Goal: Task Accomplishment & Management: Manage account settings

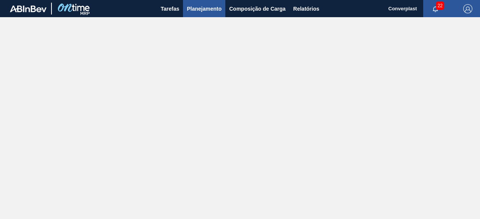
click at [210, 6] on span "Planejamento" at bounding box center [204, 8] width 35 height 9
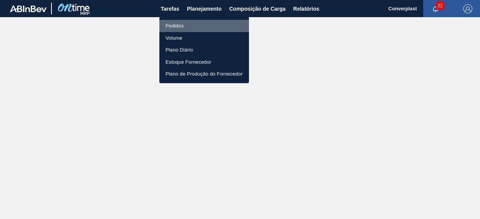
click at [196, 25] on li "Pedidos" at bounding box center [205, 26] width 90 height 12
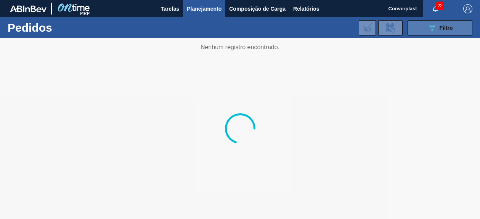
click at [435, 26] on icon at bounding box center [433, 28] width 6 height 6
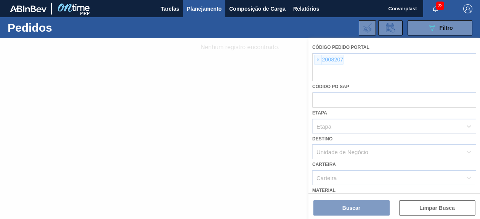
click at [318, 59] on div at bounding box center [240, 128] width 480 height 181
click at [317, 61] on div at bounding box center [240, 128] width 480 height 181
click at [318, 61] on div at bounding box center [240, 128] width 480 height 181
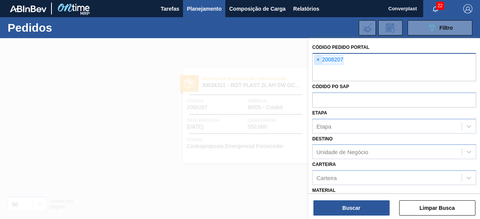
click at [319, 61] on span "×" at bounding box center [318, 59] width 7 height 9
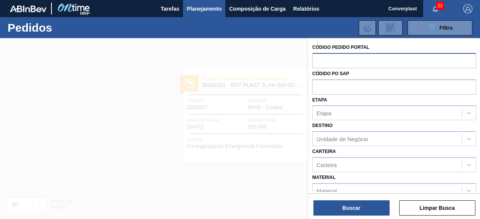
paste input "2023542"
type input "2023542"
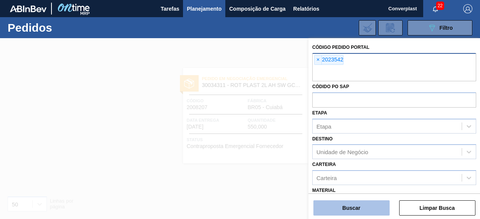
click at [367, 207] on button "Buscar" at bounding box center [352, 207] width 76 height 15
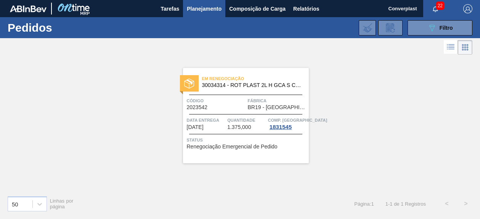
click at [288, 139] on span "Status" at bounding box center [247, 140] width 120 height 8
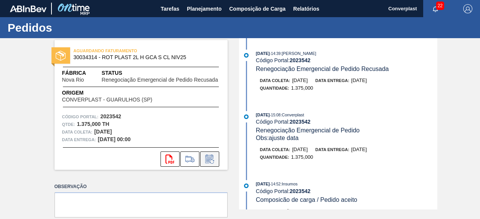
click at [213, 165] on button at bounding box center [209, 159] width 19 height 15
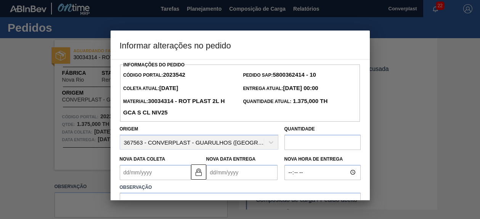
click at [233, 172] on Entrega2023542 "Nova Data Entrega" at bounding box center [241, 172] width 71 height 15
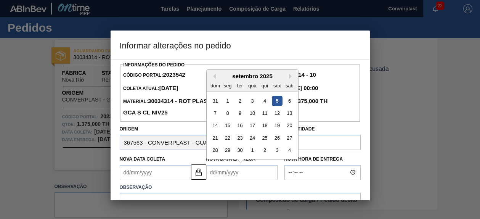
type Coleta2023542 "[DATE]"
type Entrega2023542 "2"
type Coleta2023542 "[DATE]"
click at [240, 136] on div "23" at bounding box center [240, 138] width 10 height 10
type Entrega2023542 "[DATE]"
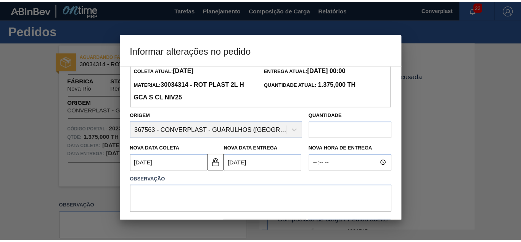
scroll to position [51, 0]
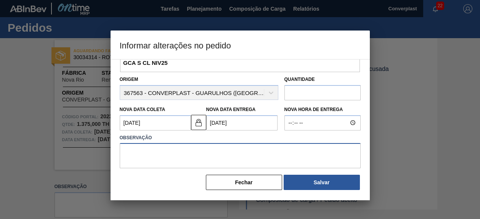
click at [225, 161] on textarea at bounding box center [240, 155] width 241 height 25
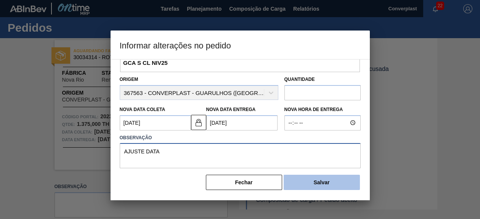
type textarea "AJUSTE DATA"
click at [324, 185] on button "Salvar" at bounding box center [322, 182] width 76 height 15
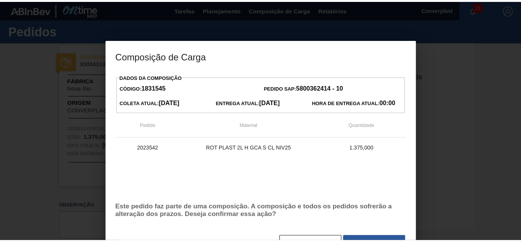
scroll to position [29, 0]
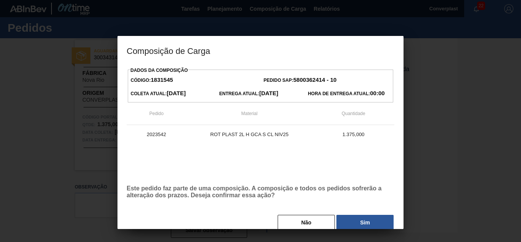
click at [363, 219] on button "Sim" at bounding box center [365, 221] width 57 height 15
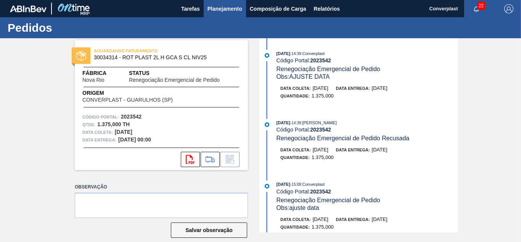
click at [225, 8] on span "Planejamento" at bounding box center [225, 8] width 35 height 9
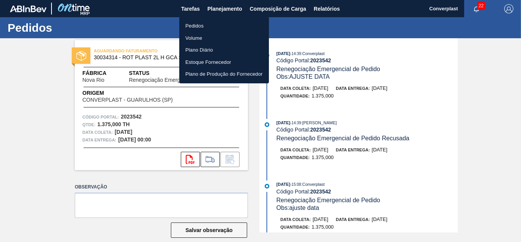
click at [205, 27] on li "Pedidos" at bounding box center [224, 26] width 90 height 12
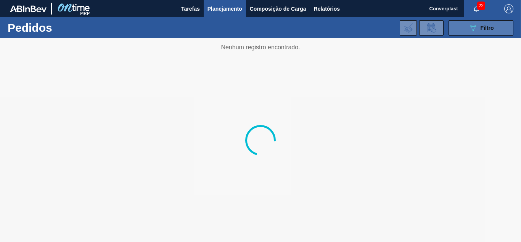
click at [480, 31] on button "089F7B8B-B2A5-4AFE-B5C0-19BA573D28AC Filtro" at bounding box center [481, 27] width 65 height 15
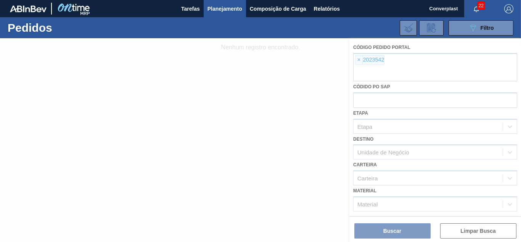
click at [356, 61] on div at bounding box center [260, 139] width 521 height 203
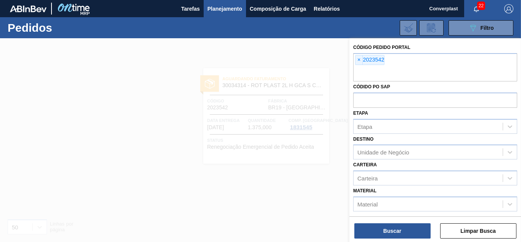
click at [358, 61] on span "×" at bounding box center [359, 59] width 7 height 9
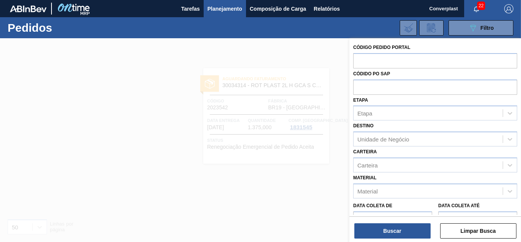
paste input "2023045"
type input "2023045"
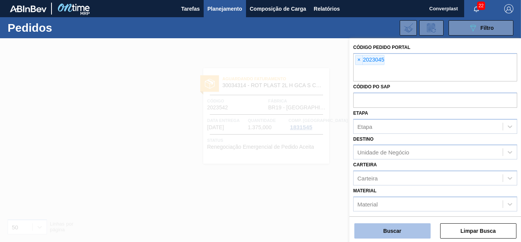
click at [380, 219] on button "Buscar" at bounding box center [393, 230] width 76 height 15
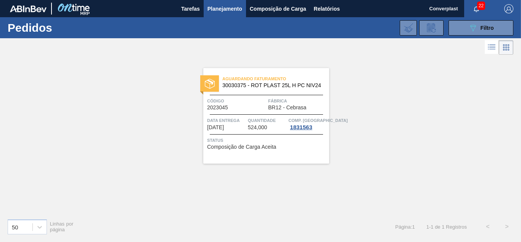
click at [298, 155] on div "Aguardando Faturamento 30030375 - ROT PLAST 25L H PC NIV24 Código 2023045 Fábri…" at bounding box center [266, 115] width 126 height 95
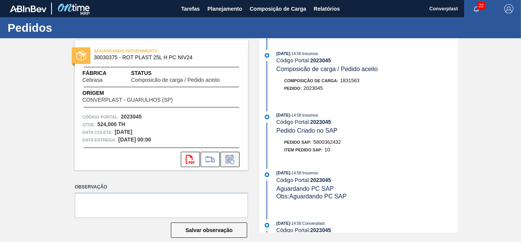
click at [234, 157] on icon at bounding box center [230, 159] width 12 height 9
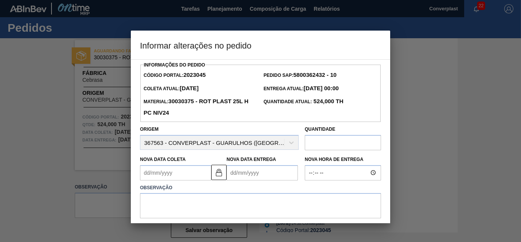
click at [229, 174] on Entrega2023045 "Nova Data Entrega" at bounding box center [262, 172] width 71 height 15
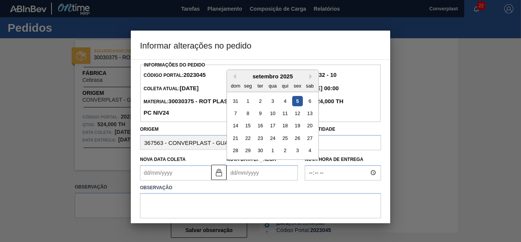
type Coleta2023045 "[DATE]"
type Entrega2023045 "0"
type Coleta2023045 "[DATE]"
type Entrega2023045 "08/"
type Coleta2023045 "[DATE]"
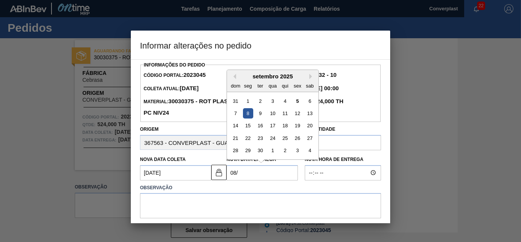
type Entrega2023045 "08/1"
type Coleta2023045 "[DATE]"
click at [271, 114] on div "8" at bounding box center [273, 113] width 10 height 10
type Entrega2023045 "[DATE]"
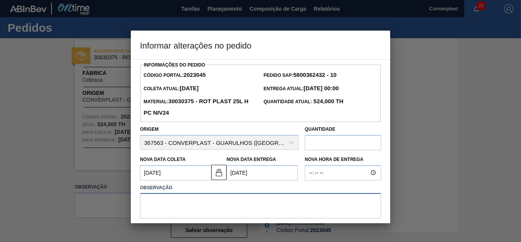
click at [192, 202] on textarea at bounding box center [260, 205] width 241 height 25
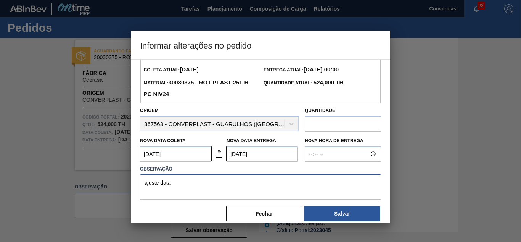
scroll to position [29, 0]
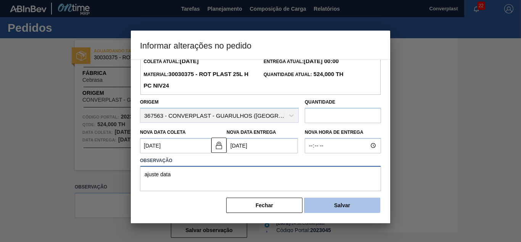
type textarea "ajuste data"
click at [358, 205] on button "Salvar" at bounding box center [342, 204] width 76 height 15
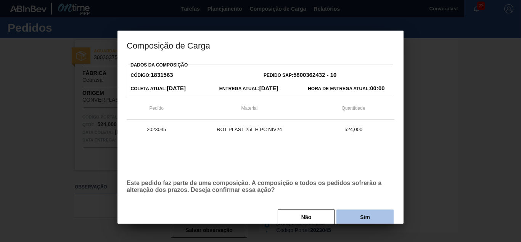
click at [359, 216] on button "Sim" at bounding box center [365, 216] width 57 height 15
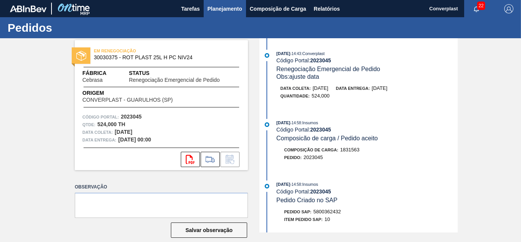
click at [211, 7] on span "Planejamento" at bounding box center [225, 8] width 35 height 9
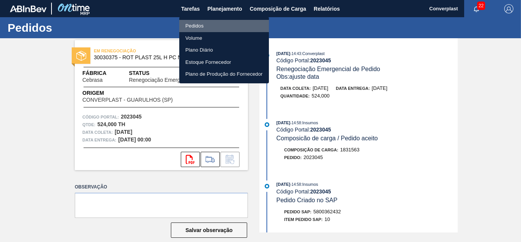
click at [206, 23] on li "Pedidos" at bounding box center [224, 26] width 90 height 12
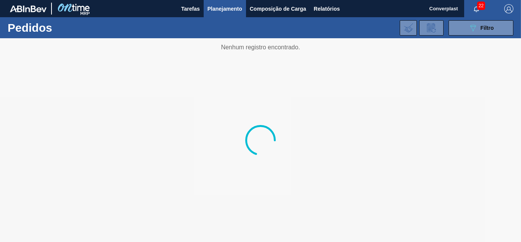
click at [480, 34] on div "Pedidos 089F7B8B-B2A5-4AFE-B5C0-19BA573D28AC Filtro Código Pedido Portal × 2023…" at bounding box center [260, 27] width 521 height 21
click at [480, 31] on button "089F7B8B-B2A5-4AFE-B5C0-19BA573D28AC Filtro" at bounding box center [481, 27] width 65 height 15
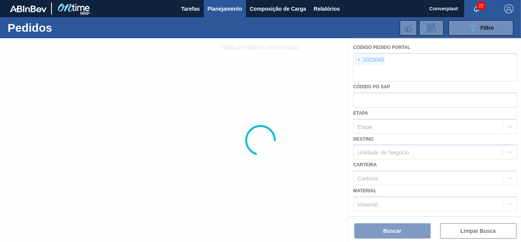
click at [358, 59] on div at bounding box center [260, 139] width 521 height 203
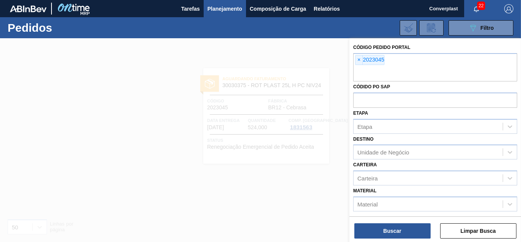
click at [358, 62] on span "×" at bounding box center [359, 59] width 7 height 9
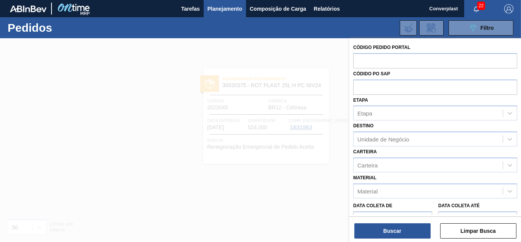
paste input "2012835"
type input "2012835"
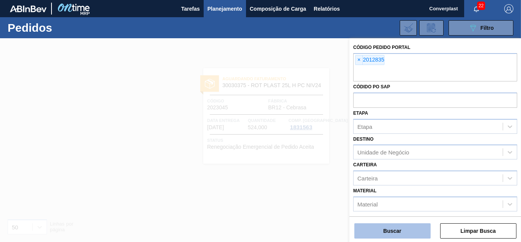
click at [381, 219] on button "Buscar" at bounding box center [393, 230] width 76 height 15
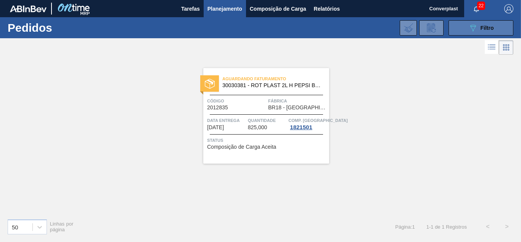
click at [469, 28] on icon "089F7B8B-B2A5-4AFE-B5C0-19BA573D28AC" at bounding box center [473, 27] width 9 height 9
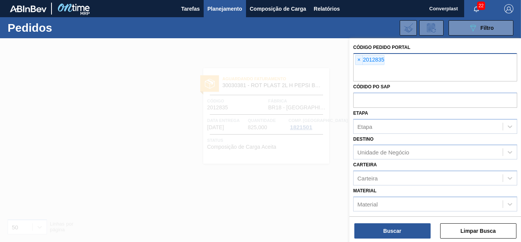
click at [354, 61] on div "× 2012835" at bounding box center [435, 67] width 164 height 28
click at [356, 61] on span "×" at bounding box center [359, 59] width 7 height 9
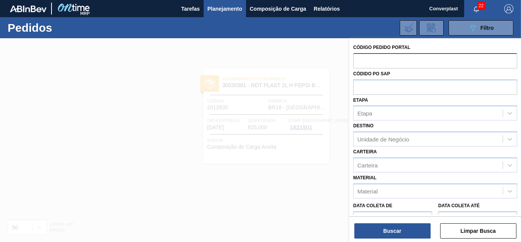
click at [369, 65] on input "text" at bounding box center [435, 60] width 164 height 15
paste input "[DATE]"
type input "[DATE]"
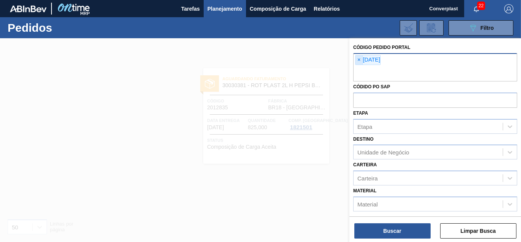
click at [357, 58] on span "×" at bounding box center [359, 59] width 7 height 9
paste input "2012835"
type input "2012835"
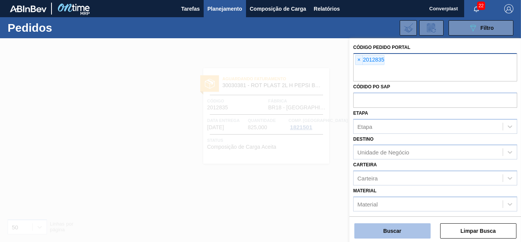
click at [379, 219] on button "Buscar" at bounding box center [393, 230] width 76 height 15
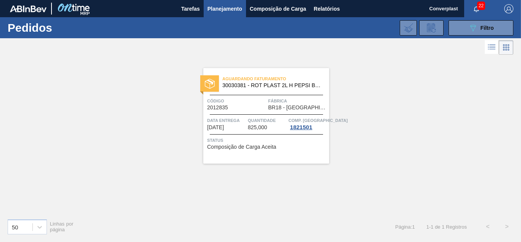
click at [302, 145] on div "Status Composição de Carga Aceita" at bounding box center [267, 142] width 120 height 12
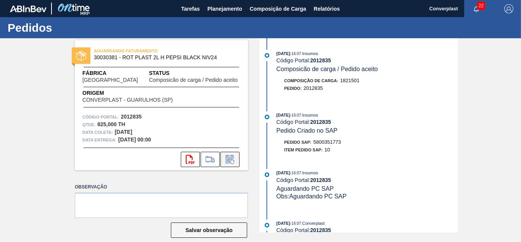
click at [231, 160] on icon at bounding box center [230, 159] width 12 height 9
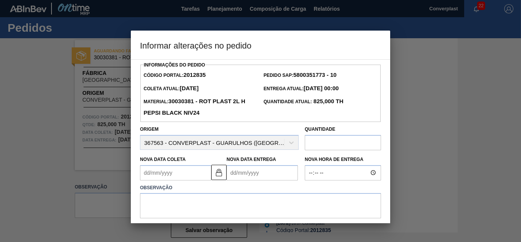
click at [234, 182] on div "Observação" at bounding box center [260, 199] width 247 height 38
click at [233, 178] on Entrega2012835 "Nova Data Entrega" at bounding box center [262, 172] width 71 height 15
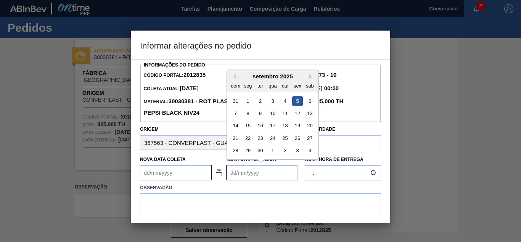
type Coleta2012835 "[DATE]"
type Entrega2012835 "2"
type Coleta2012835 "[DATE]"
click at [280, 139] on div "25" at bounding box center [285, 138] width 10 height 10
type Entrega2012835 "[DATE]"
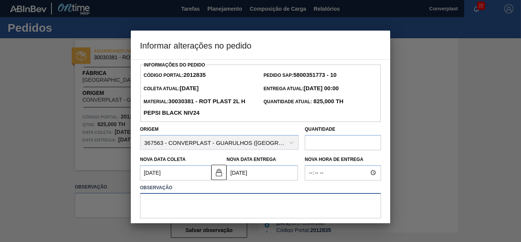
click at [240, 202] on textarea at bounding box center [260, 205] width 241 height 25
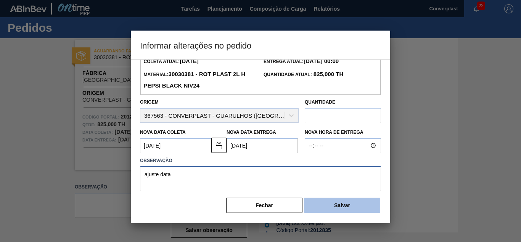
type textarea "ajuste data"
click at [351, 211] on button "Salvar" at bounding box center [342, 204] width 76 height 15
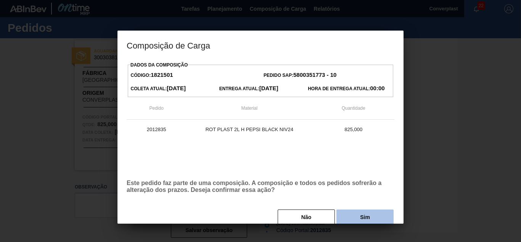
click at [362, 219] on button "Sim" at bounding box center [365, 216] width 57 height 15
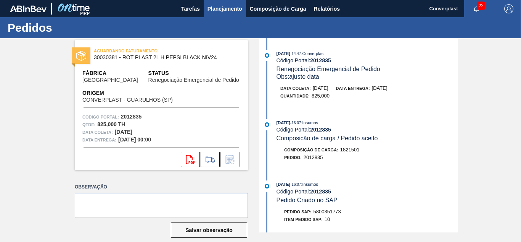
click at [232, 6] on span "Planejamento" at bounding box center [225, 8] width 35 height 9
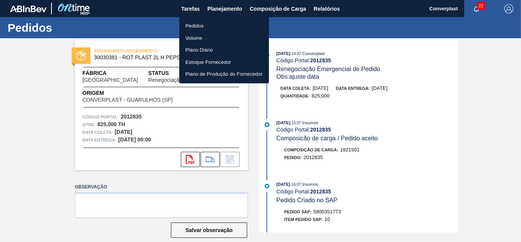
click at [211, 18] on ul "Pedidos Volume Plano Diário Estoque Fornecedor Plano de Produção do Fornecedor" at bounding box center [224, 50] width 90 height 66
click at [208, 24] on li "Pedidos" at bounding box center [224, 26] width 90 height 12
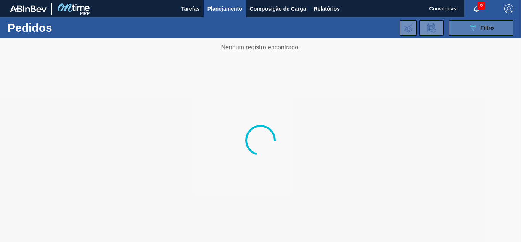
click at [480, 32] on button "089F7B8B-B2A5-4AFE-B5C0-19BA573D28AC Filtro" at bounding box center [481, 27] width 65 height 15
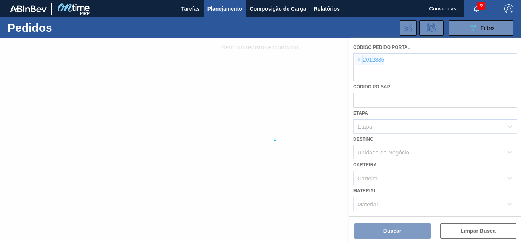
click at [361, 60] on div at bounding box center [260, 139] width 521 height 203
click at [358, 61] on div at bounding box center [260, 139] width 521 height 203
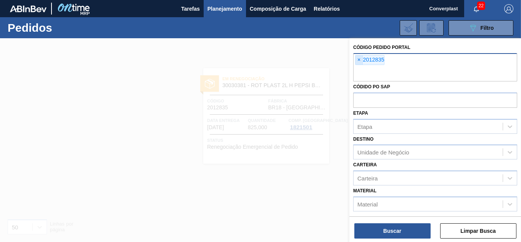
click at [360, 61] on span "×" at bounding box center [359, 59] width 7 height 9
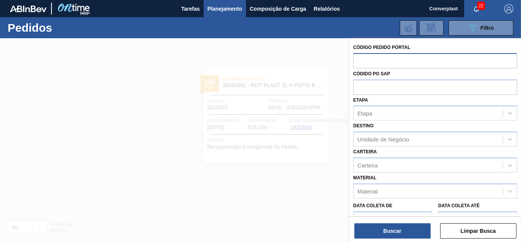
paste input "2018153"
type input "2018153"
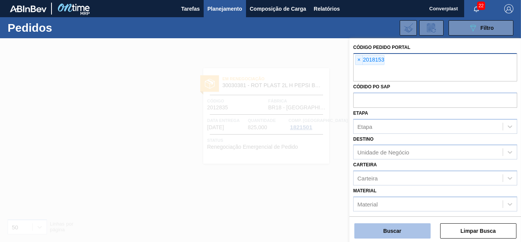
click at [379, 219] on button "Buscar" at bounding box center [393, 230] width 76 height 15
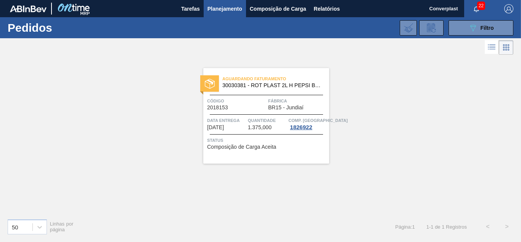
click at [294, 150] on div "Aguardando Faturamento 30030381 - ROT PLAST 2L H PEPSI BLACK NIV24 Código 20181…" at bounding box center [266, 115] width 126 height 95
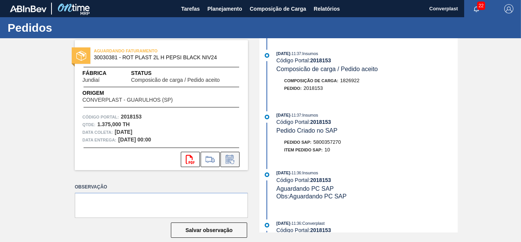
click at [233, 164] on button at bounding box center [230, 159] width 19 height 15
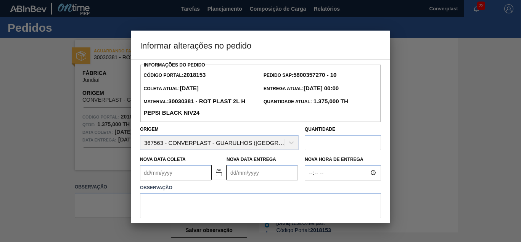
click at [174, 172] on Coleta2018153 "Nova Data Coleta" at bounding box center [175, 172] width 71 height 15
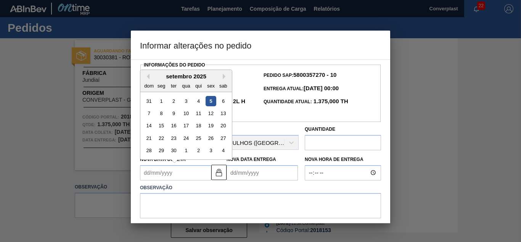
type Coleta2018153 "2"
type Entrega2018153 "[DATE]"
type Coleta2018153 "21"
type Entrega2018153 "[DATE]"
click at [148, 138] on div "21" at bounding box center [149, 138] width 10 height 10
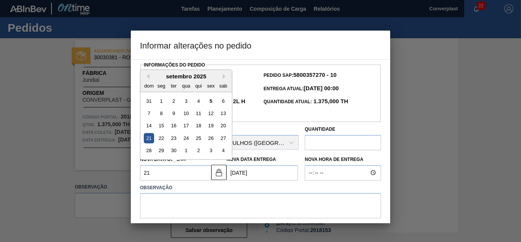
type Coleta2018153 "[DATE]"
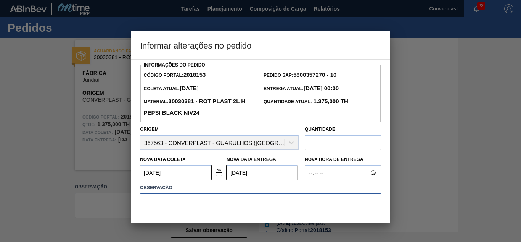
click at [182, 206] on textarea at bounding box center [260, 205] width 241 height 25
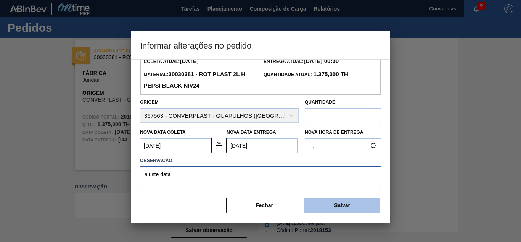
type textarea "ajuste data"
click at [343, 209] on button "Salvar" at bounding box center [342, 204] width 76 height 15
click at [340, 203] on button "Salvar" at bounding box center [342, 204] width 76 height 15
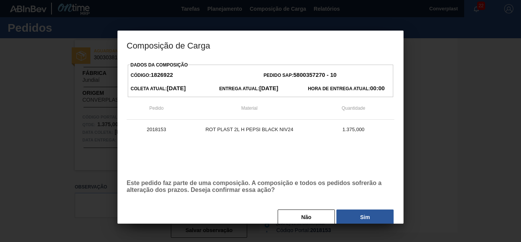
click at [345, 208] on div "Dados da Composição Código: 1826922 Pedido SAP: 5800357270 - 10 Coleta Atual: […" at bounding box center [261, 143] width 268 height 166
click at [349, 215] on button "Sim" at bounding box center [365, 216] width 57 height 15
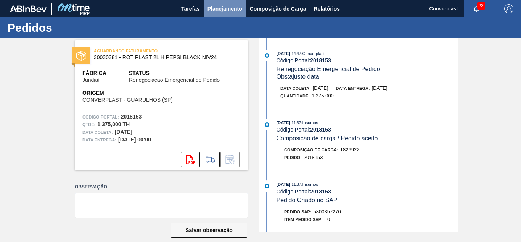
click at [215, 10] on span "Planejamento" at bounding box center [225, 8] width 35 height 9
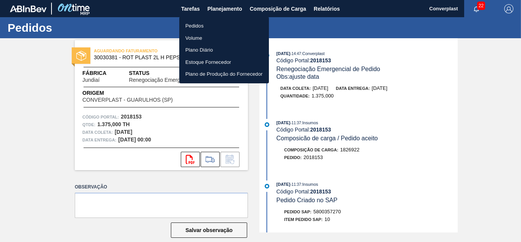
click at [210, 24] on li "Pedidos" at bounding box center [224, 26] width 90 height 12
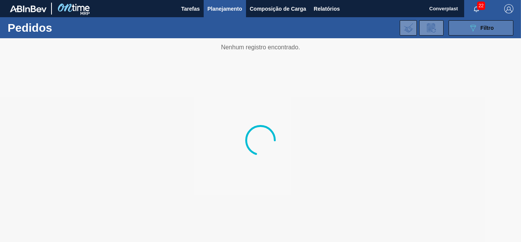
click at [480, 29] on button "089F7B8B-B2A5-4AFE-B5C0-19BA573D28AC Filtro" at bounding box center [481, 27] width 65 height 15
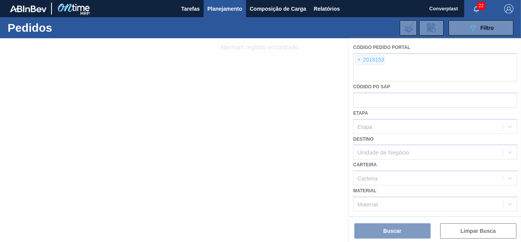
click at [359, 60] on div at bounding box center [260, 139] width 521 height 203
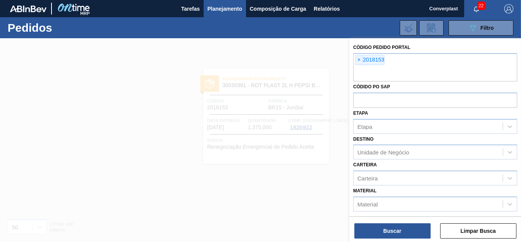
click at [359, 60] on span "×" at bounding box center [359, 59] width 7 height 9
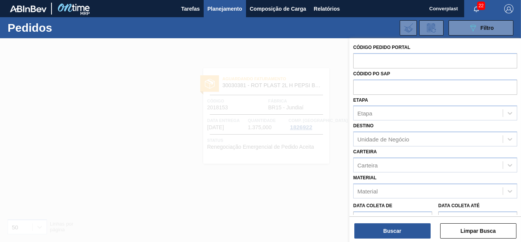
paste input "2018121"
type input "2018121"
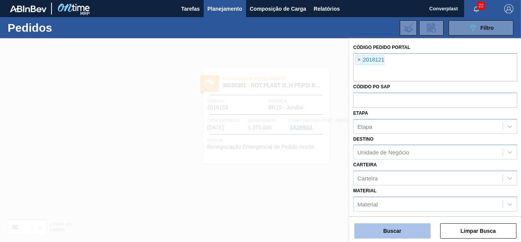
click at [397, 219] on button "Buscar" at bounding box center [393, 230] width 76 height 15
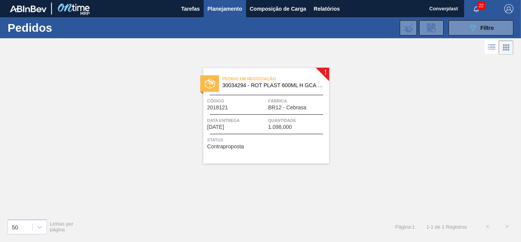
click at [259, 136] on span "Status" at bounding box center [267, 140] width 120 height 8
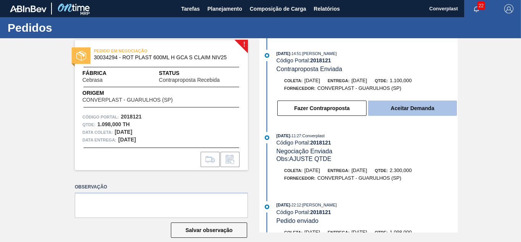
click at [390, 110] on button "Aceitar Demanda" at bounding box center [412, 107] width 89 height 15
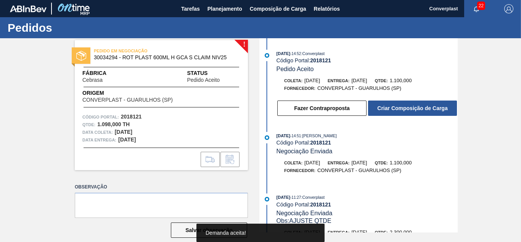
click at [390, 110] on button "Criar Composição de Carga" at bounding box center [412, 107] width 89 height 15
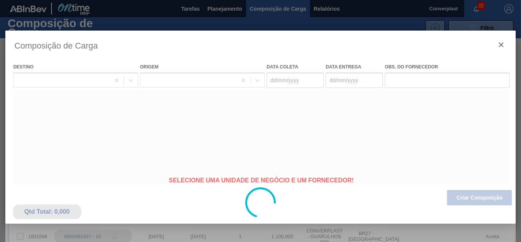
type coleta "[DATE]"
type entrega "[DATE]"
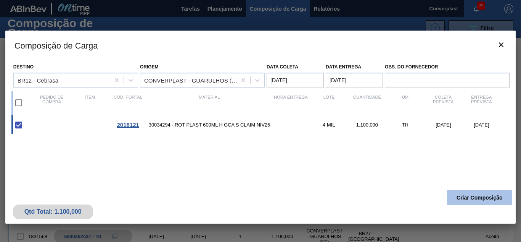
click at [464, 199] on button "Criar Composição" at bounding box center [479, 197] width 65 height 15
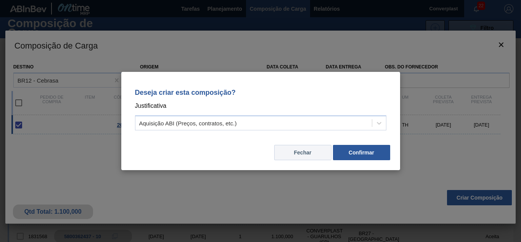
click at [314, 148] on button "Fechar" at bounding box center [302, 152] width 57 height 15
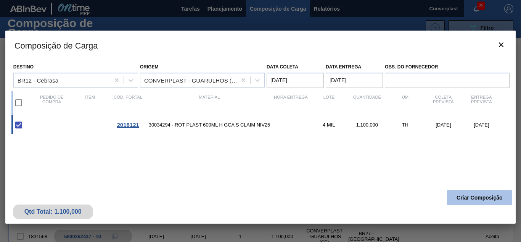
click at [461, 195] on button "Criar Composição" at bounding box center [479, 197] width 65 height 15
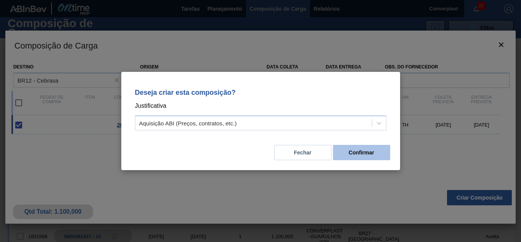
click at [366, 145] on button "Confirmar" at bounding box center [361, 152] width 57 height 15
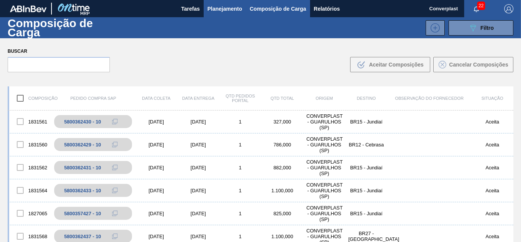
click at [215, 4] on span "Planejamento" at bounding box center [225, 8] width 35 height 9
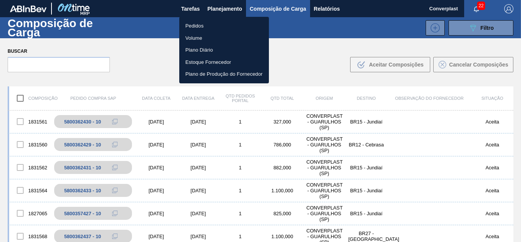
click at [211, 29] on li "Pedidos" at bounding box center [224, 26] width 90 height 12
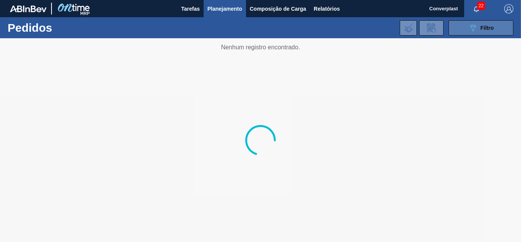
click at [469, 31] on icon "089F7B8B-B2A5-4AFE-B5C0-19BA573D28AC" at bounding box center [473, 27] width 9 height 9
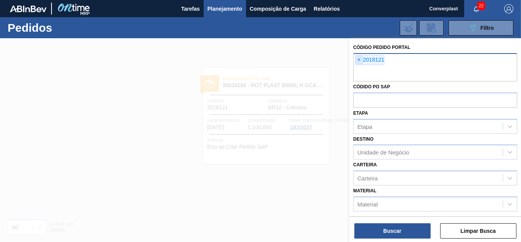
click at [361, 61] on span "×" at bounding box center [359, 59] width 7 height 9
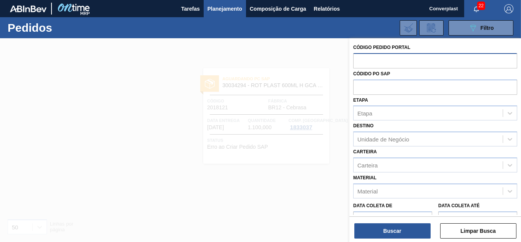
paste input "2018042"
type input "2018042"
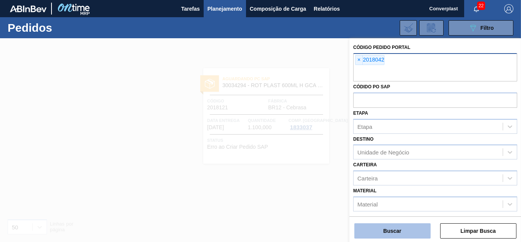
click at [390, 219] on button "Buscar" at bounding box center [393, 230] width 76 height 15
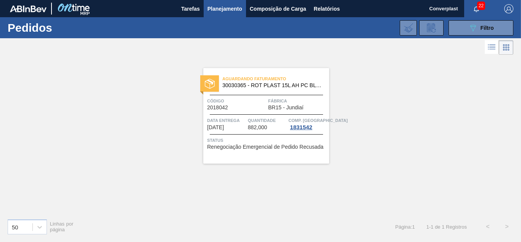
click at [274, 150] on span "Renegociação Emergencial de Pedido Recusada" at bounding box center [265, 147] width 116 height 6
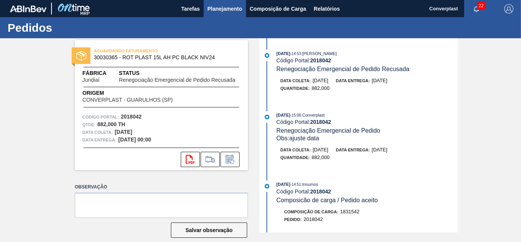
click at [234, 4] on span "Planejamento" at bounding box center [225, 8] width 35 height 9
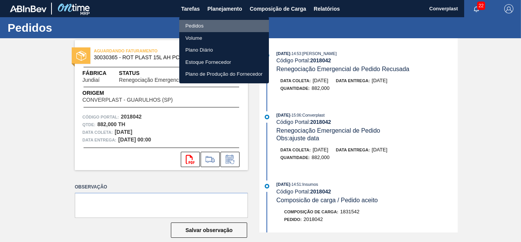
click at [205, 26] on li "Pedidos" at bounding box center [224, 26] width 90 height 12
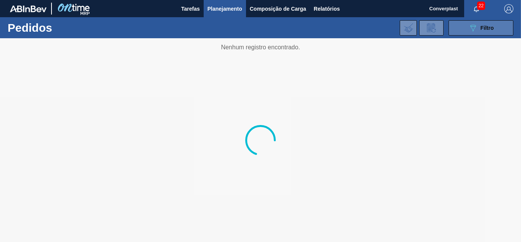
click at [480, 30] on button "089F7B8B-B2A5-4AFE-B5C0-19BA573D28AC Filtro" at bounding box center [481, 27] width 65 height 15
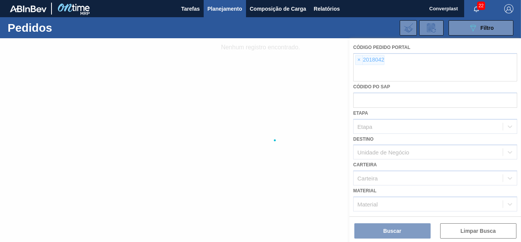
click at [354, 62] on div at bounding box center [260, 139] width 521 height 203
click at [361, 64] on div at bounding box center [260, 139] width 521 height 203
click at [358, 62] on div at bounding box center [260, 139] width 521 height 203
click at [358, 60] on div at bounding box center [260, 139] width 521 height 203
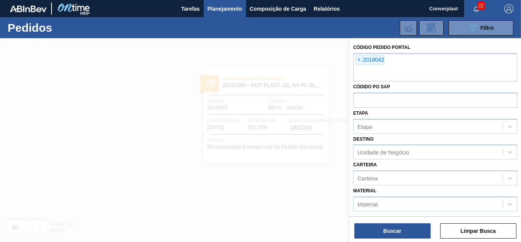
click at [358, 60] on span "×" at bounding box center [359, 59] width 7 height 9
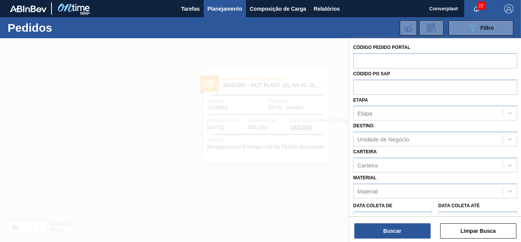
paste input "2018138"
type input "2018138"
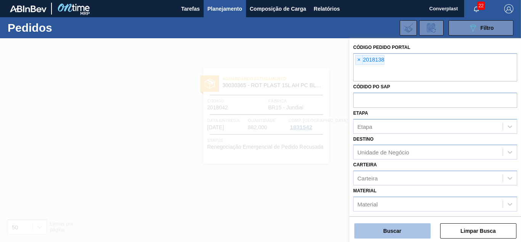
click at [422, 219] on button "Buscar" at bounding box center [393, 230] width 76 height 15
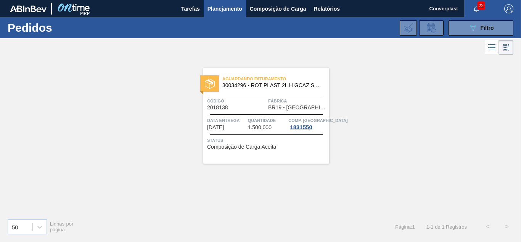
click at [291, 143] on span "Status" at bounding box center [267, 140] width 120 height 8
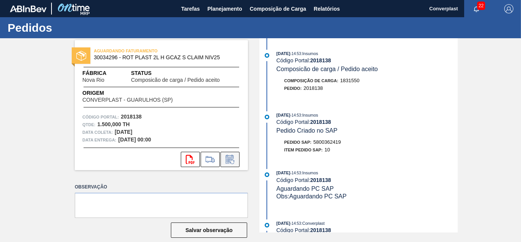
click at [227, 166] on button at bounding box center [230, 159] width 19 height 15
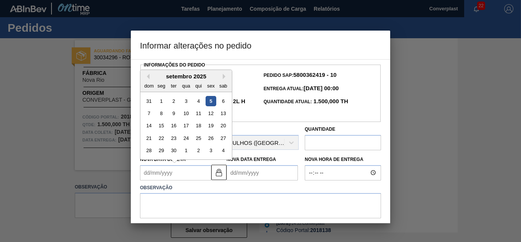
click at [145, 174] on Coleta2018138 "Nova Data Coleta" at bounding box center [175, 172] width 71 height 15
type Coleta2018138 "3"
type Entrega2018138 "[DATE]"
type Coleta2018138 "30"
type Entrega2018138 "[DATE]"
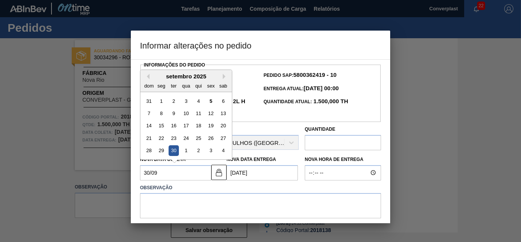
click at [171, 150] on div "30" at bounding box center [174, 150] width 10 height 10
type Coleta2018138 "[DATE]"
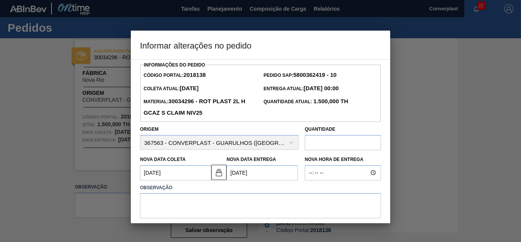
click at [238, 173] on Entrega2018138 "[DATE]" at bounding box center [262, 172] width 71 height 15
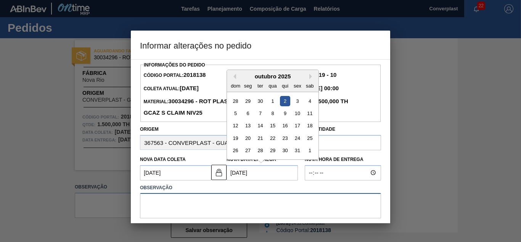
click at [200, 207] on textarea at bounding box center [260, 205] width 241 height 25
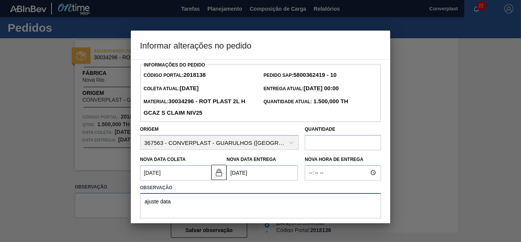
scroll to position [29, 0]
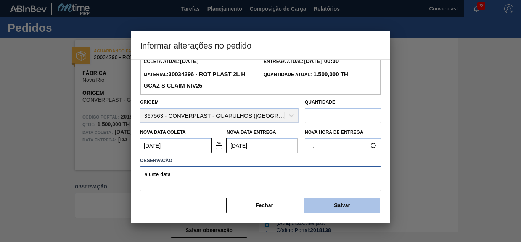
type textarea "ajuste data"
click at [358, 205] on button "Salvar" at bounding box center [342, 204] width 76 height 15
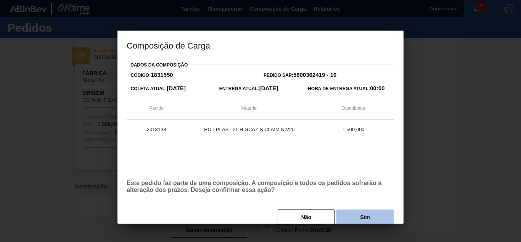
click at [350, 211] on button "Sim" at bounding box center [365, 216] width 57 height 15
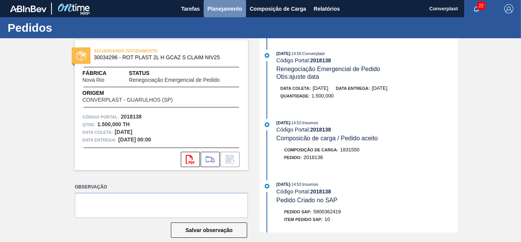
click at [224, 12] on span "Planejamento" at bounding box center [225, 8] width 35 height 9
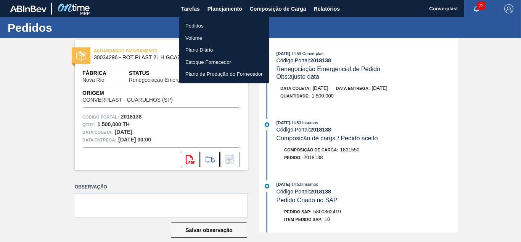
click at [218, 24] on li "Pedidos" at bounding box center [224, 26] width 90 height 12
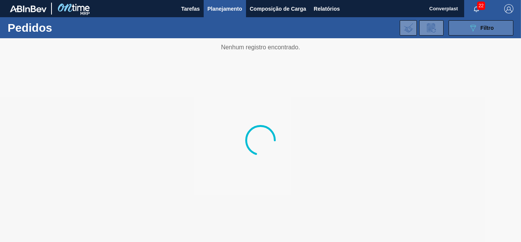
click at [476, 33] on button "089F7B8B-B2A5-4AFE-B5C0-19BA573D28AC Filtro" at bounding box center [481, 27] width 65 height 15
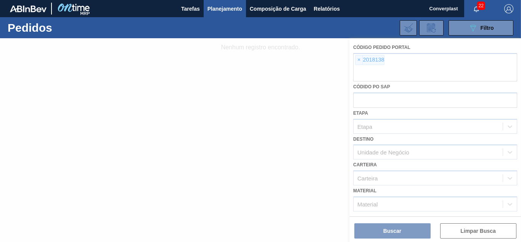
click at [358, 61] on div at bounding box center [260, 139] width 521 height 203
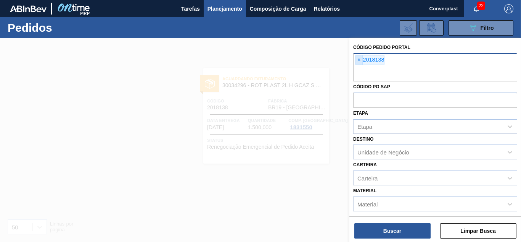
click at [360, 62] on span "×" at bounding box center [359, 59] width 7 height 9
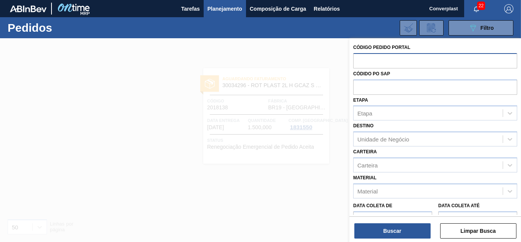
paste input "2013084"
type input "2013084"
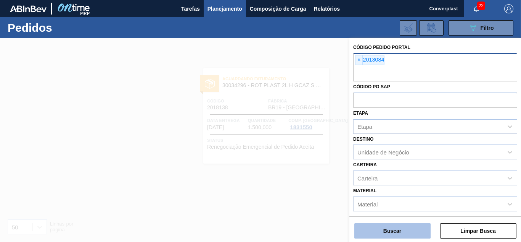
click at [377, 219] on button "Buscar" at bounding box center [393, 230] width 76 height 15
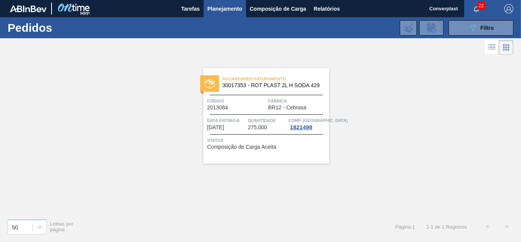
click at [283, 151] on div "Aguardando Faturamento 30017353 - ROT PLAST 2L H SODA 429 Código 2013084 Fábric…" at bounding box center [266, 115] width 126 height 95
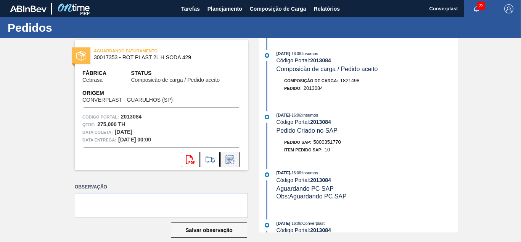
click at [230, 164] on button at bounding box center [230, 159] width 19 height 15
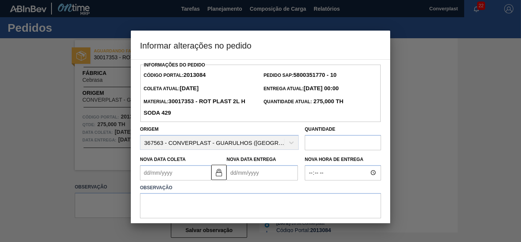
click at [237, 176] on Entrega2013084 "Nova Data Entrega" at bounding box center [262, 172] width 71 height 15
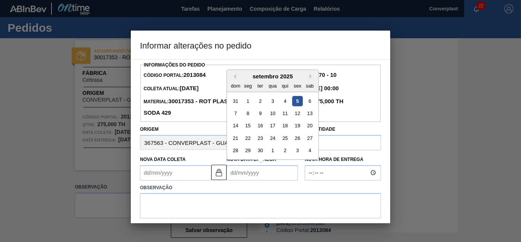
type Coleta2013084 "[DATE]"
type Entrega2013084 "1"
type Coleta2013084 "[DATE]"
click at [286, 127] on div "18" at bounding box center [285, 125] width 10 height 10
type Entrega2013084 "[DATE]"
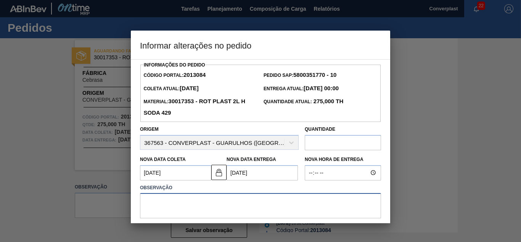
click at [237, 203] on textarea at bounding box center [260, 205] width 241 height 25
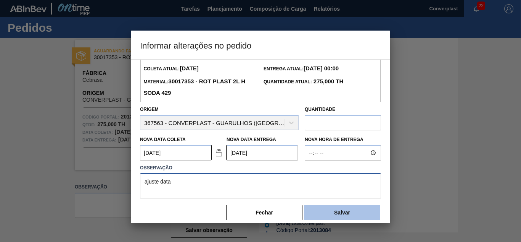
scroll to position [29, 0]
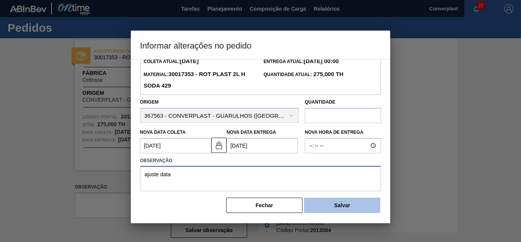
type textarea "ajuste data"
click at [345, 205] on button "Salvar" at bounding box center [342, 204] width 76 height 15
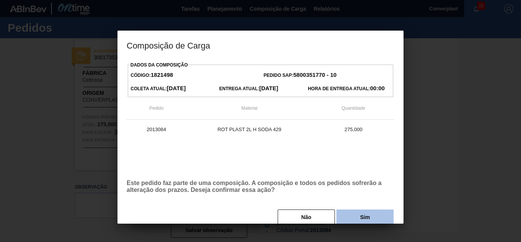
click at [360, 215] on button "Sim" at bounding box center [365, 216] width 57 height 15
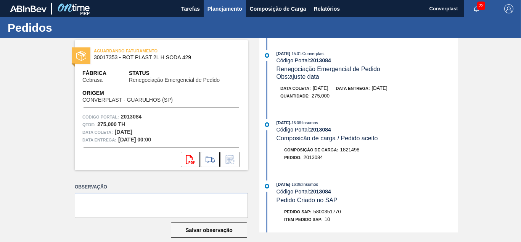
click at [226, 14] on button "Planejamento" at bounding box center [225, 8] width 42 height 17
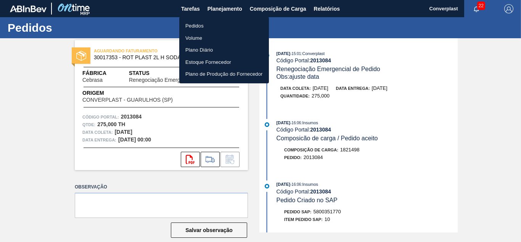
click at [211, 23] on li "Pedidos" at bounding box center [224, 26] width 90 height 12
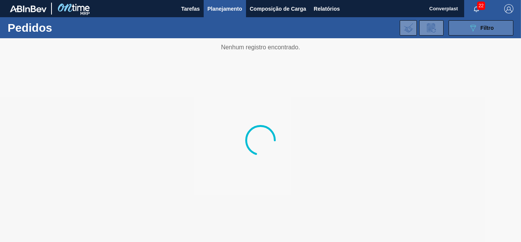
click at [479, 31] on div "089F7B8B-B2A5-4AFE-B5C0-19BA573D28AC Filtro" at bounding box center [482, 27] width 26 height 9
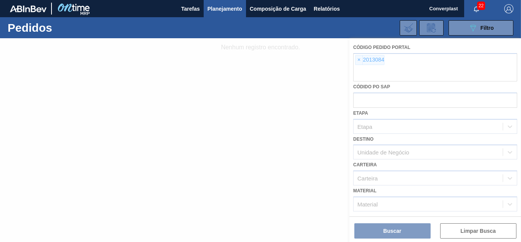
click at [356, 58] on div at bounding box center [260, 139] width 521 height 203
click at [359, 60] on div at bounding box center [260, 139] width 521 height 203
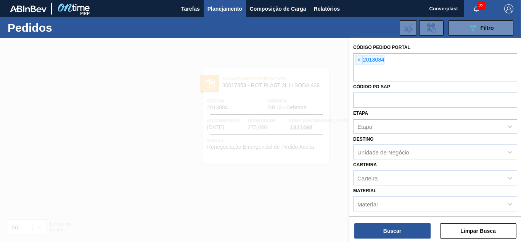
click at [359, 60] on span "×" at bounding box center [359, 59] width 7 height 9
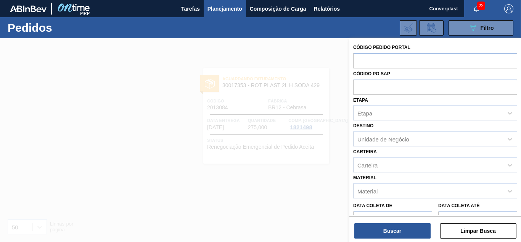
paste input "1992000"
type input "1992000"
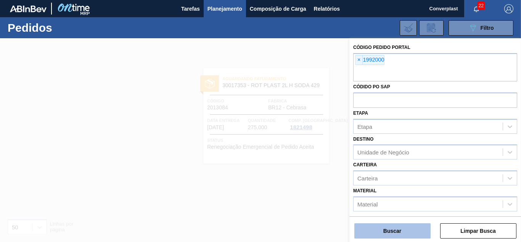
click at [395, 219] on button "Buscar" at bounding box center [393, 230] width 76 height 15
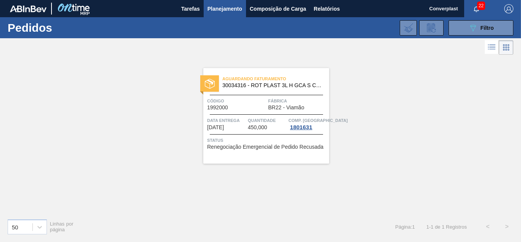
click at [297, 97] on div "Aguardando Faturamento 30034316 - ROT PLAST 3L H GCA S CL NIV25 Código 1992000 …" at bounding box center [266, 115] width 126 height 95
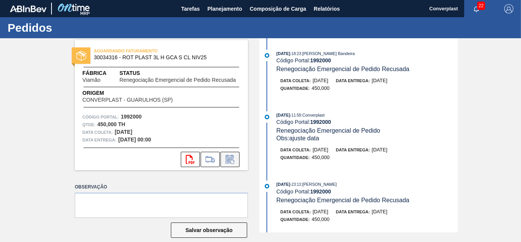
click at [234, 161] on icon at bounding box center [230, 159] width 12 height 9
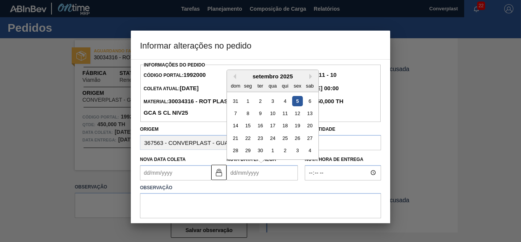
click at [232, 172] on Entrega1992000 "Nova Data Entrega" at bounding box center [262, 172] width 71 height 15
type Coleta1992000 "[DATE]"
type Entrega1992000 "2"
type Coleta1992000 "[DATE]"
click at [249, 137] on div "22" at bounding box center [248, 138] width 10 height 10
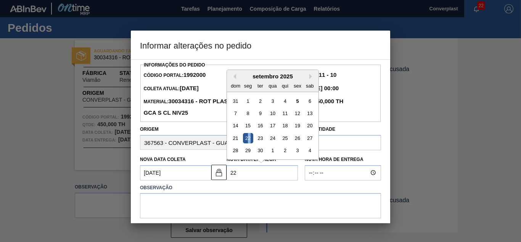
type Entrega1992000 "[DATE]"
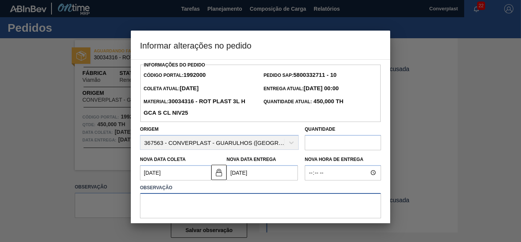
click at [195, 205] on textarea at bounding box center [260, 205] width 241 height 25
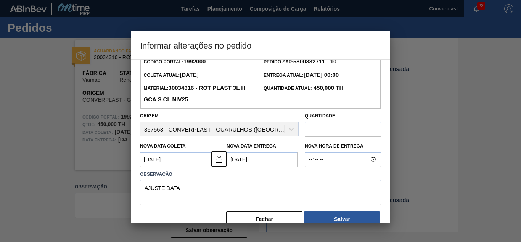
scroll to position [29, 0]
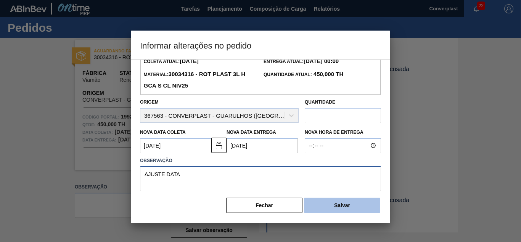
type textarea "AJUSTE DATA"
click at [321, 205] on button "Salvar" at bounding box center [342, 204] width 76 height 15
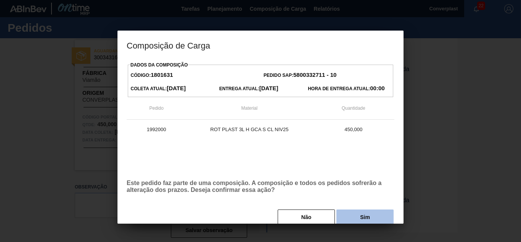
click at [359, 219] on button "Sim" at bounding box center [365, 216] width 57 height 15
